Goal: Obtain resource: Download file/media

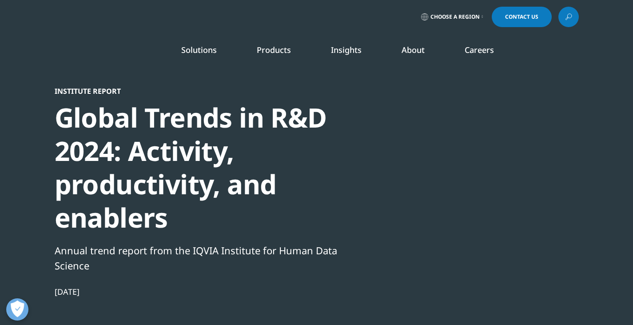
click at [553, 120] on div at bounding box center [492, 187] width 171 height 200
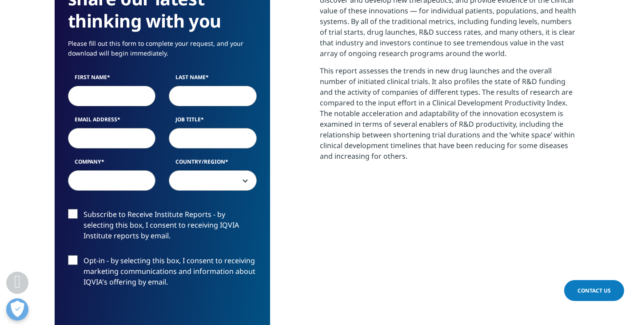
scroll to position [533, 0]
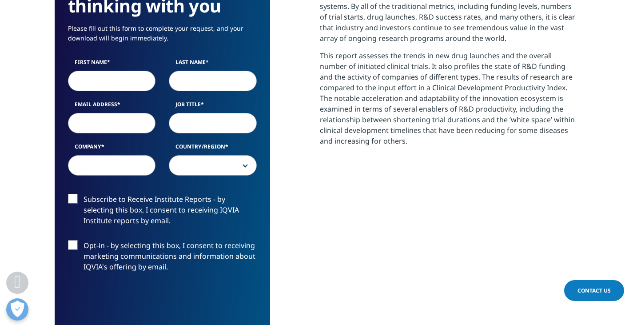
click at [137, 85] on input "First Name" at bounding box center [112, 81] width 88 height 20
type input "Ting"
type input "Tong"
type input "[EMAIL_ADDRESS][DOMAIN_NAME]"
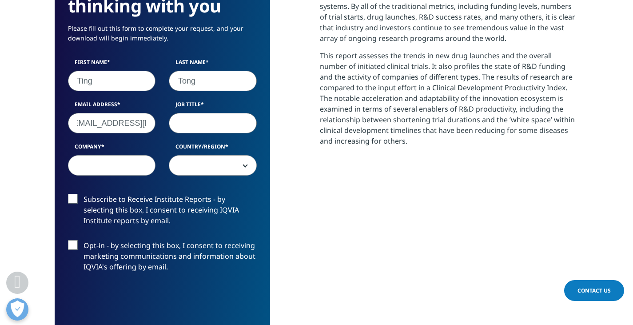
scroll to position [0, 0]
type input "Chief [PERSON_NAME]"
type input "TT Pharma"
click at [208, 170] on span at bounding box center [212, 166] width 87 height 20
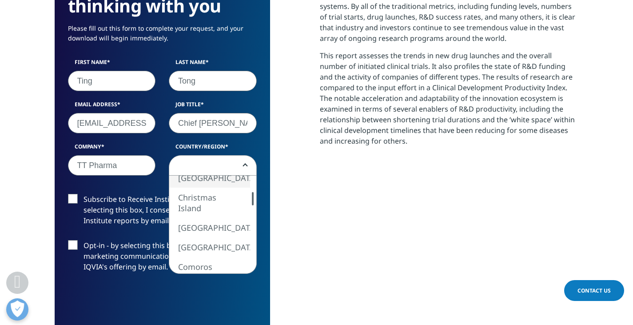
select select "[GEOGRAPHIC_DATA]"
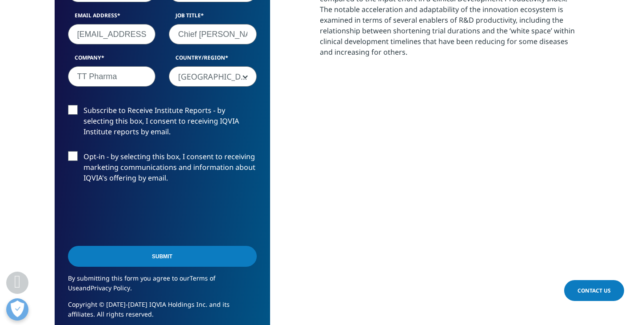
click at [165, 254] on input "Submit" at bounding box center [162, 256] width 189 height 21
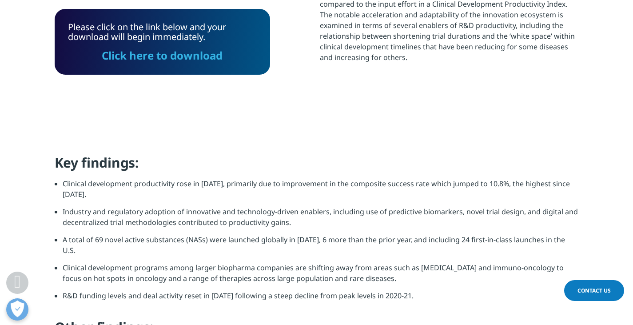
scroll to position [483, 0]
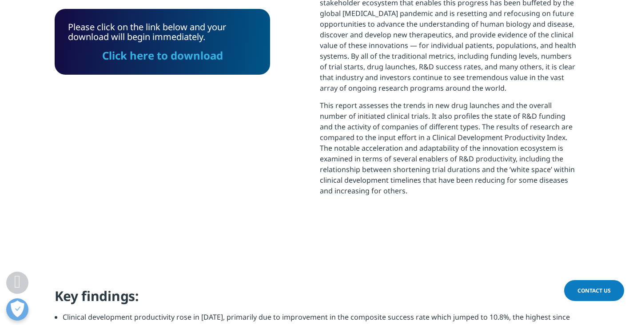
click at [157, 55] on link "Click here to download" at bounding box center [162, 55] width 121 height 15
